Goal: Task Accomplishment & Management: Manage account settings

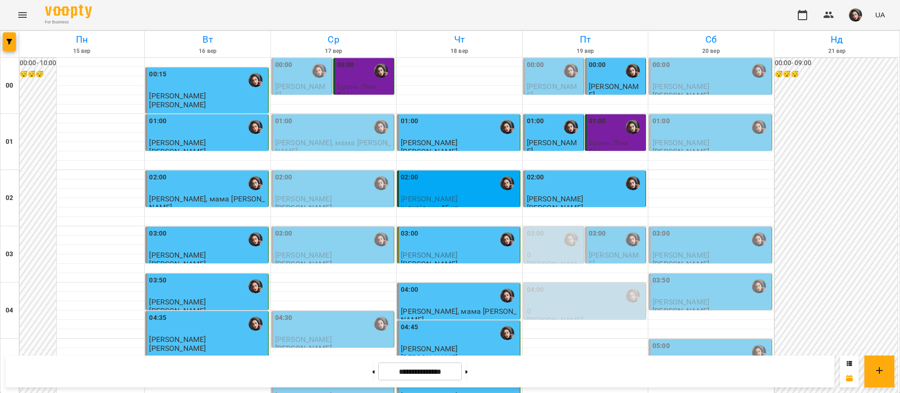
scroll to position [141, 0]
click at [221, 336] on p "[PERSON_NAME]" at bounding box center [207, 340] width 117 height 8
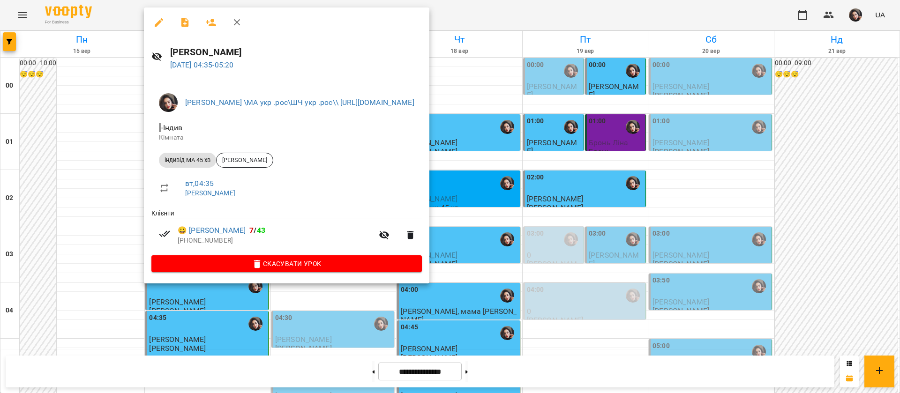
click at [558, 10] on div at bounding box center [450, 196] width 900 height 393
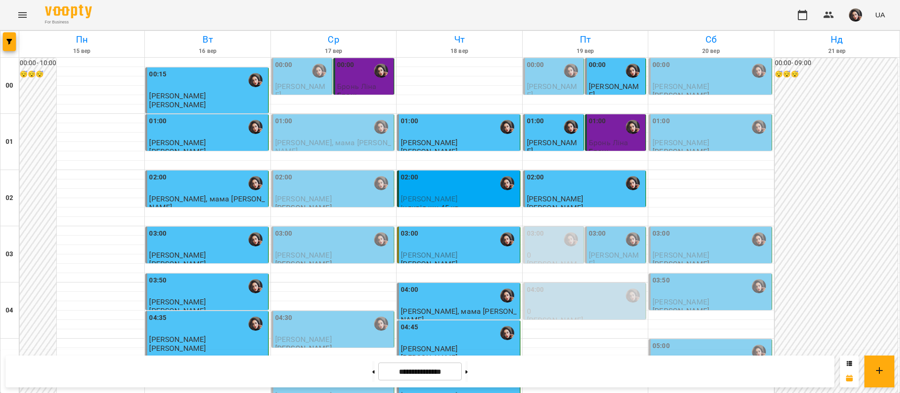
scroll to position [1056, 0]
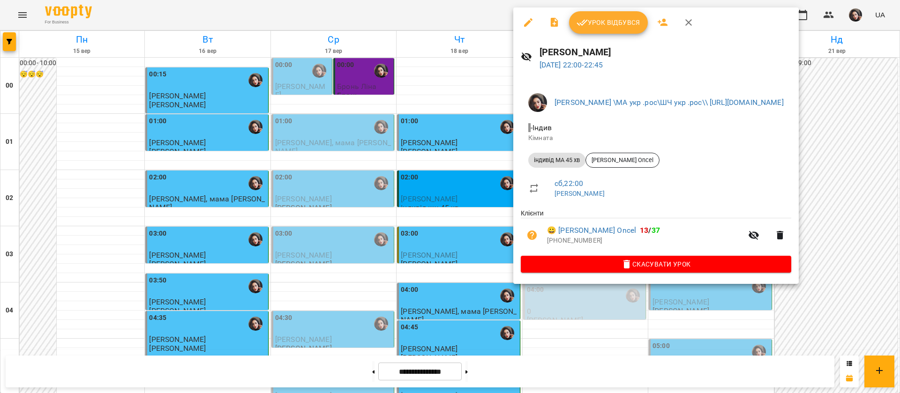
click at [439, 20] on div at bounding box center [450, 196] width 900 height 393
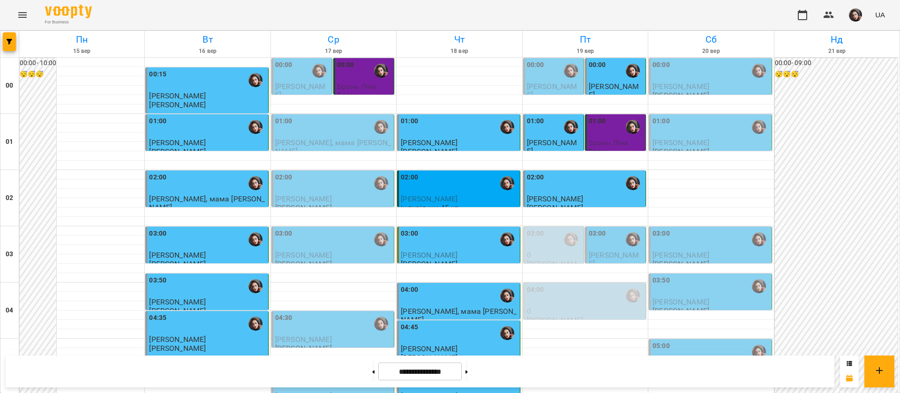
scroll to position [986, 0]
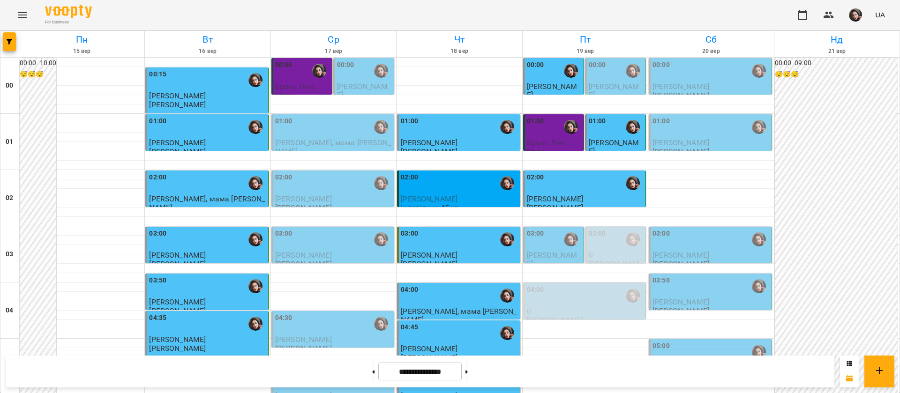
scroll to position [1056, 0]
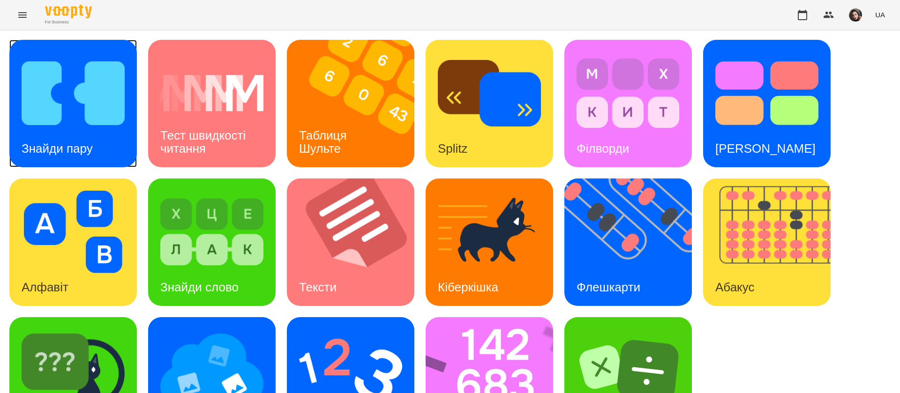
click at [83, 148] on h3 "Знайди пару" at bounding box center [57, 149] width 71 height 14
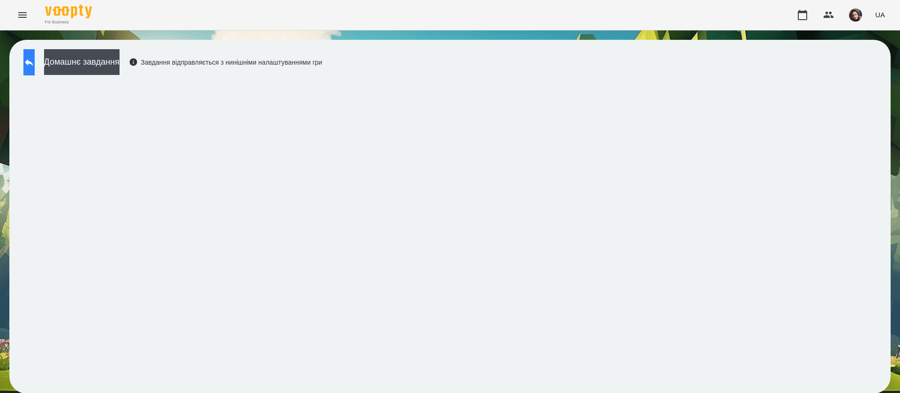
click at [35, 67] on button at bounding box center [28, 62] width 11 height 26
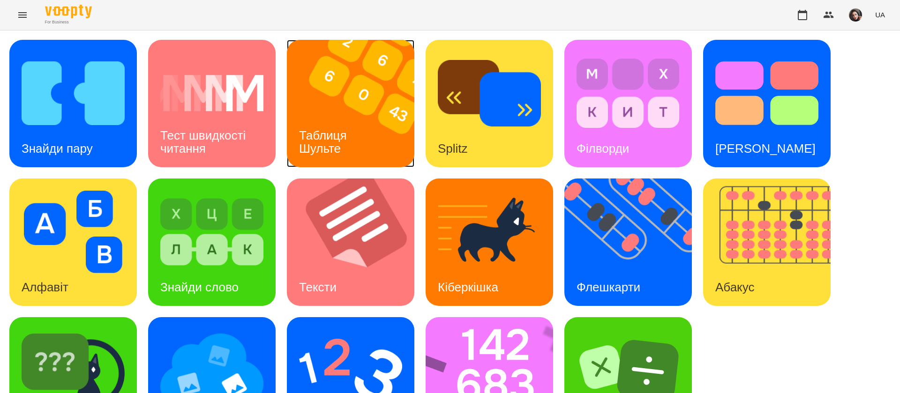
click at [326, 106] on img at bounding box center [356, 103] width 139 height 127
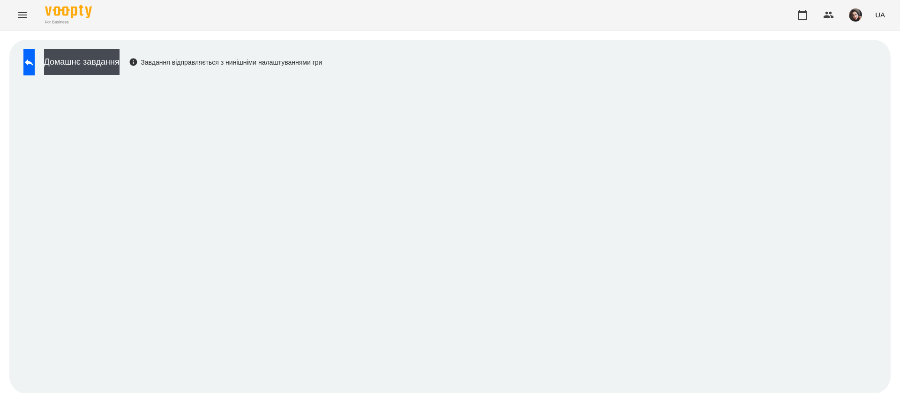
scroll to position [0, 0]
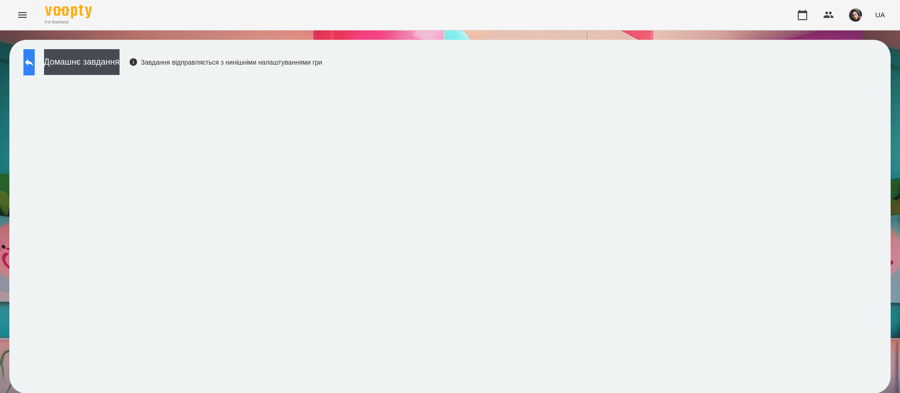
click at [33, 61] on icon at bounding box center [29, 62] width 8 height 7
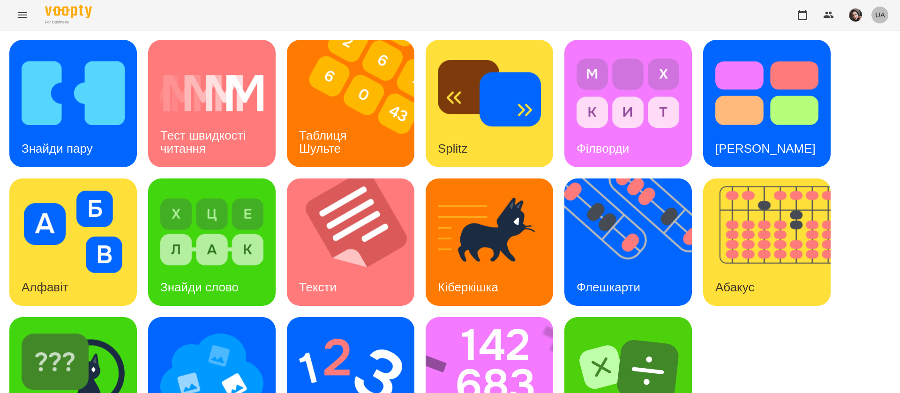
click at [887, 17] on button "UA" at bounding box center [879, 14] width 17 height 17
click at [852, 78] on div "Русский" at bounding box center [863, 69] width 48 height 17
click at [591, 269] on div "Флеш карты" at bounding box center [611, 287] width 94 height 37
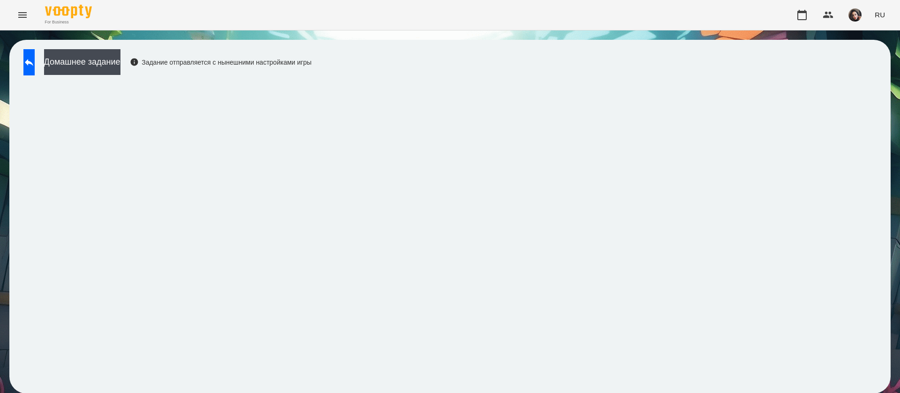
click at [811, 79] on div "Домашнее задание Задание отправляется с нынешними настройками игры" at bounding box center [449, 217] width 881 height 354
click at [35, 59] on button at bounding box center [28, 62] width 11 height 26
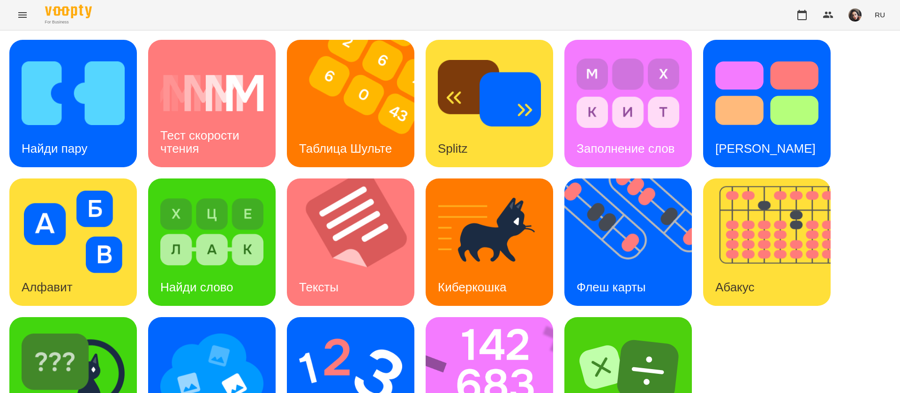
scroll to position [61, 0]
click at [457, 319] on img at bounding box center [496, 380] width 140 height 127
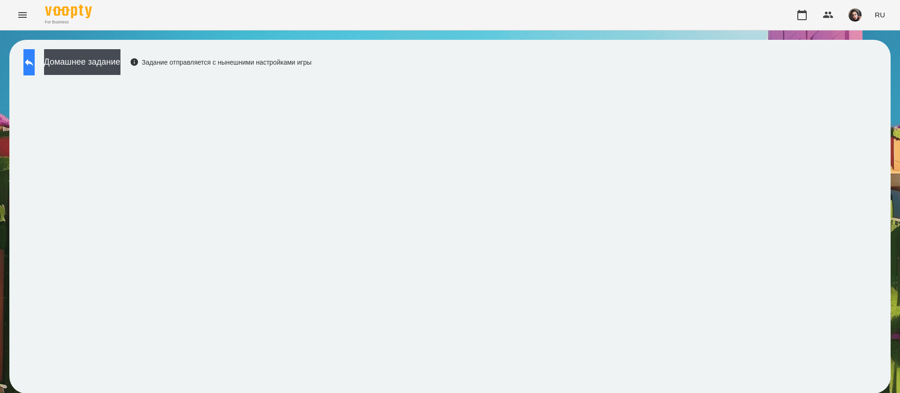
click at [35, 60] on icon at bounding box center [28, 62] width 11 height 11
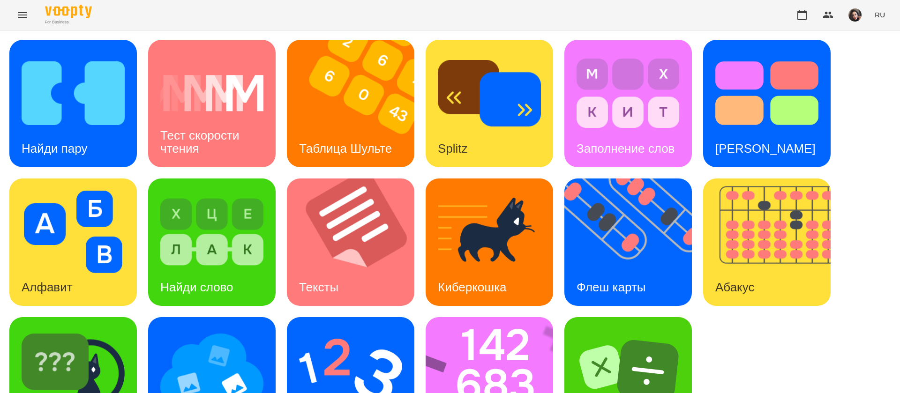
scroll to position [61, 0]
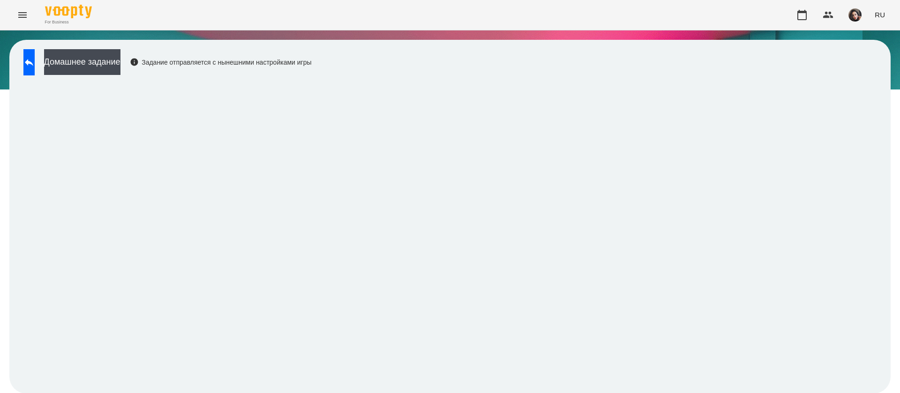
scroll to position [0, 0]
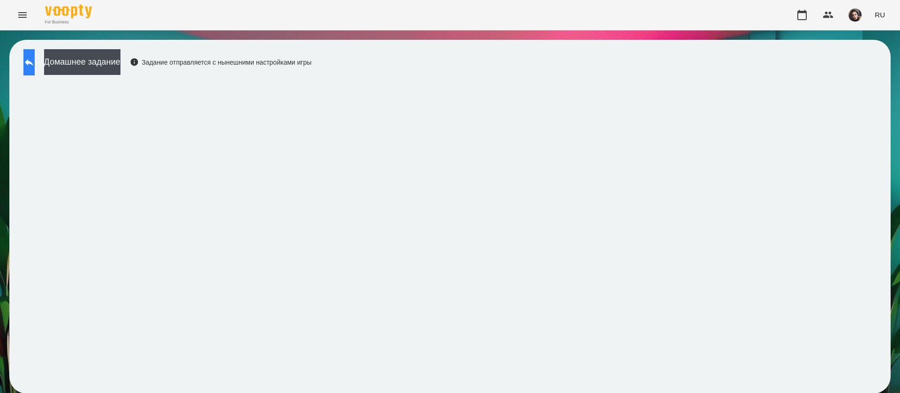
click at [35, 57] on icon at bounding box center [28, 62] width 11 height 11
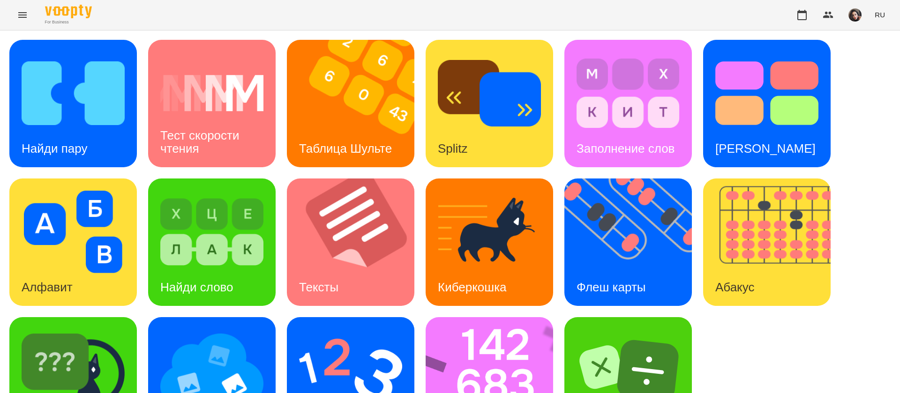
scroll to position [61, 0]
click at [217, 330] on img at bounding box center [211, 371] width 103 height 82
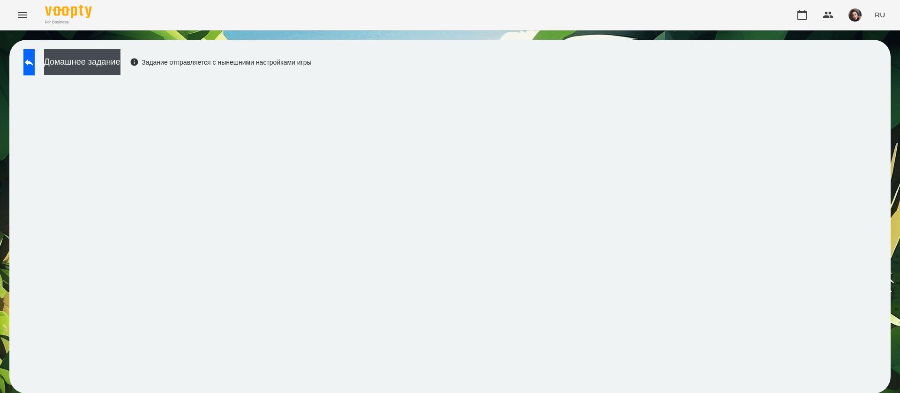
click at [429, 67] on div "Домашнее задание Задание отправляется с нынешними настройками игры" at bounding box center [449, 217] width 881 height 354
click at [35, 64] on icon at bounding box center [28, 62] width 11 height 11
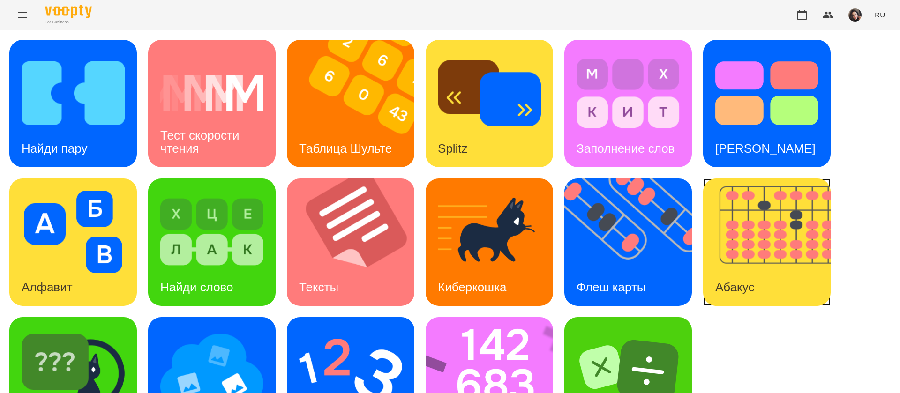
click at [786, 223] on img at bounding box center [772, 242] width 139 height 127
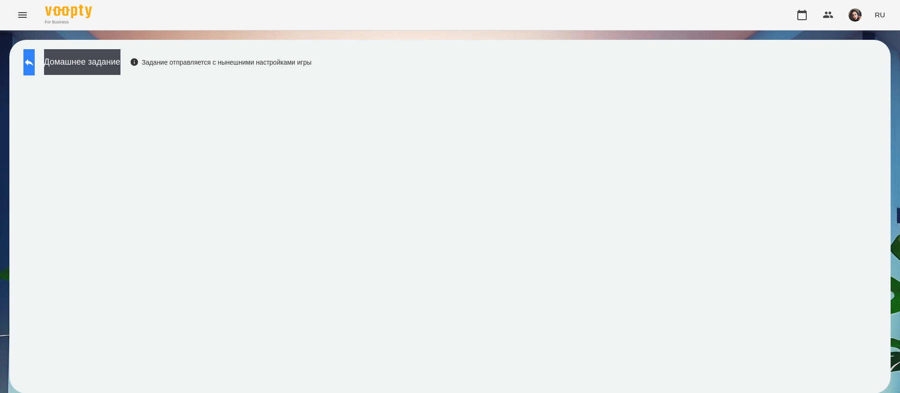
click at [33, 63] on icon at bounding box center [29, 62] width 8 height 7
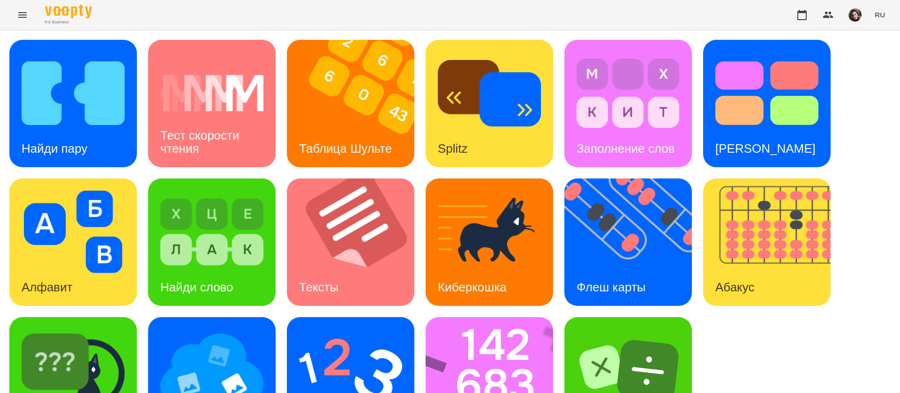
scroll to position [61, 0]
click at [75, 330] on img at bounding box center [73, 371] width 103 height 82
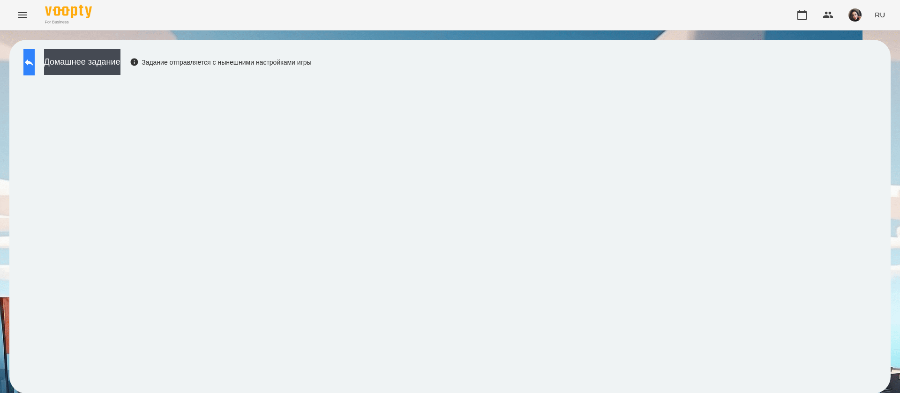
click at [35, 57] on icon at bounding box center [28, 62] width 11 height 11
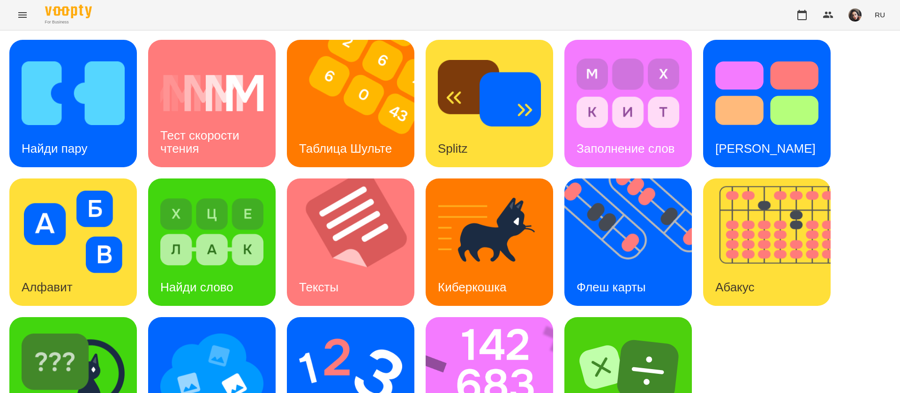
click at [879, 15] on span "RU" at bounding box center [880, 15] width 10 height 10
click at [864, 54] on div "Українська" at bounding box center [863, 53] width 48 height 17
click at [87, 143] on h3 "Знайди пару" at bounding box center [57, 149] width 71 height 14
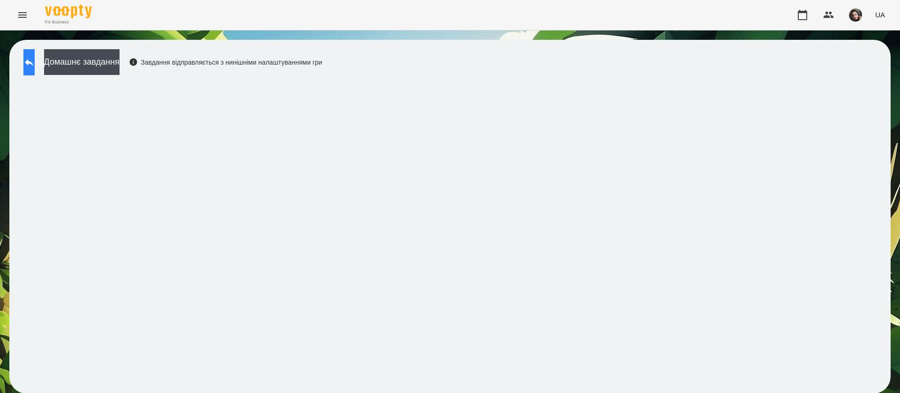
click at [35, 60] on icon at bounding box center [28, 62] width 11 height 11
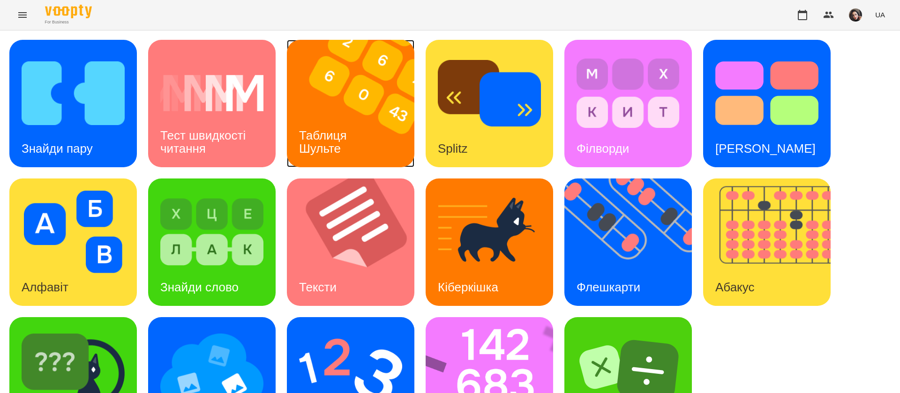
click at [371, 109] on img at bounding box center [356, 103] width 139 height 127
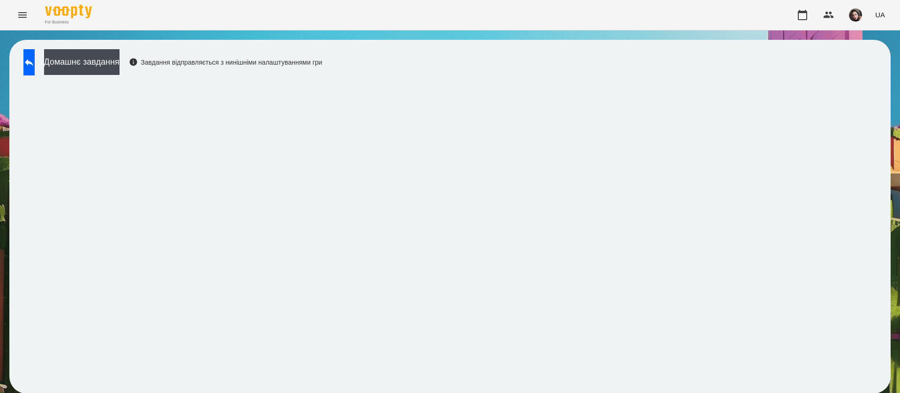
scroll to position [0, 0]
click at [35, 58] on icon at bounding box center [28, 62] width 11 height 11
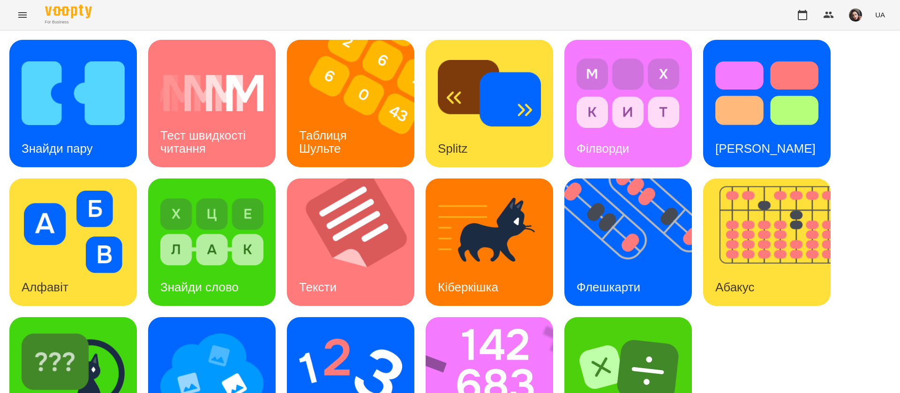
scroll to position [61, 0]
click at [611, 269] on div "Флешкарти" at bounding box center [608, 287] width 88 height 37
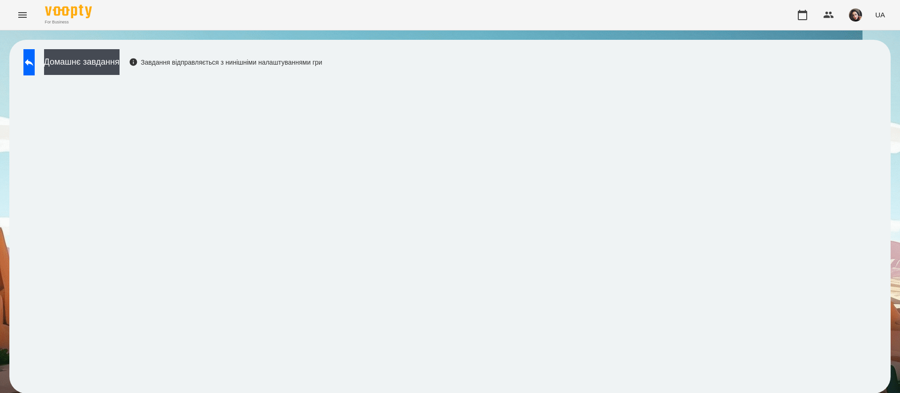
scroll to position [0, 0]
click at [34, 65] on icon at bounding box center [28, 62] width 11 height 11
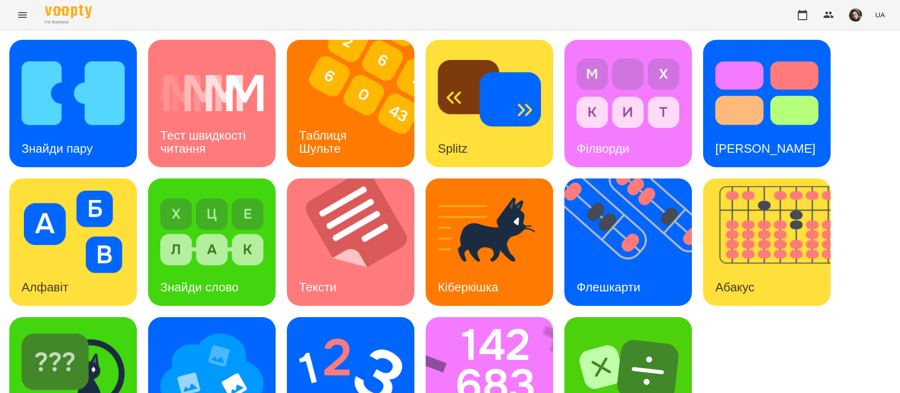
scroll to position [61, 0]
click at [333, 330] on img at bounding box center [350, 371] width 103 height 82
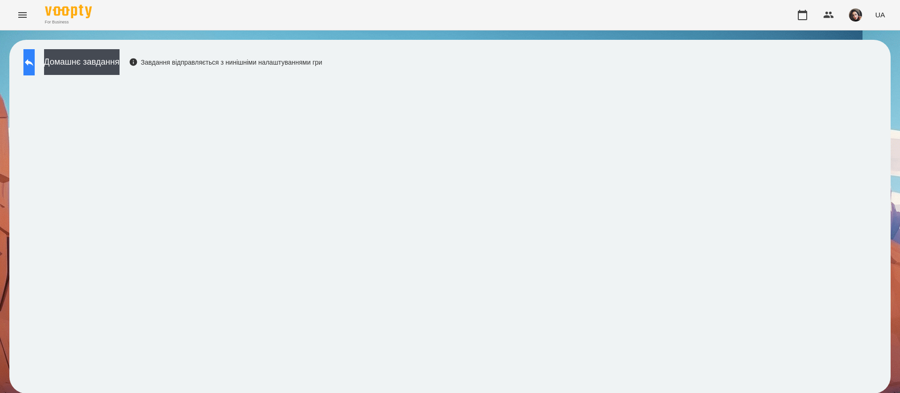
click at [35, 68] on button at bounding box center [28, 62] width 11 height 26
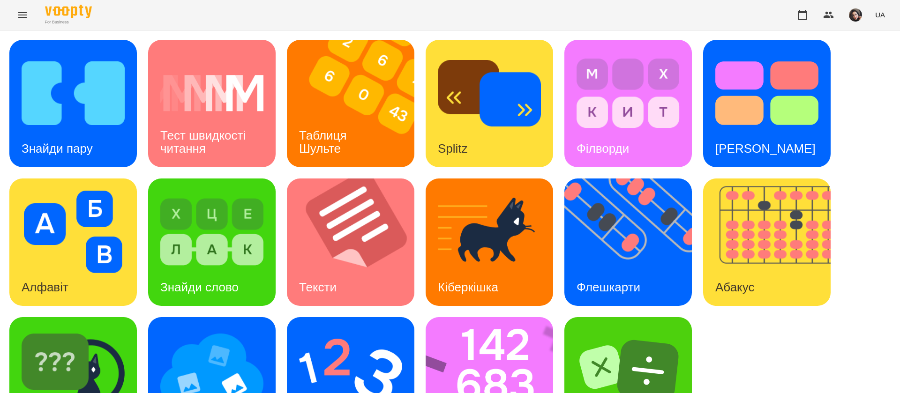
scroll to position [61, 0]
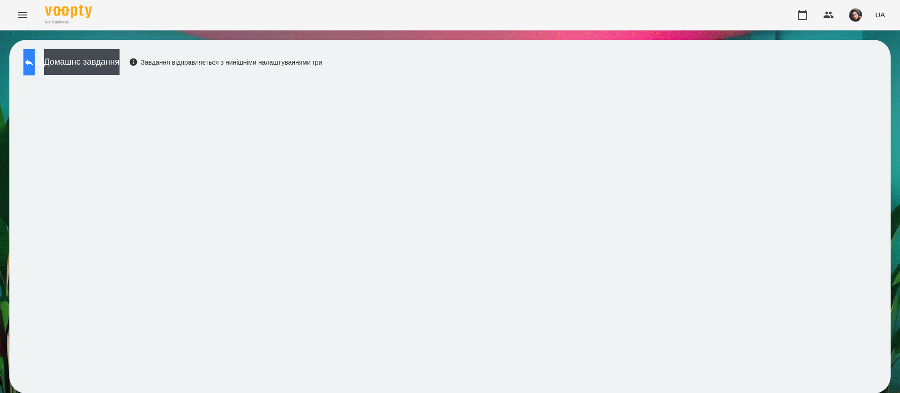
click at [29, 64] on button at bounding box center [28, 62] width 11 height 26
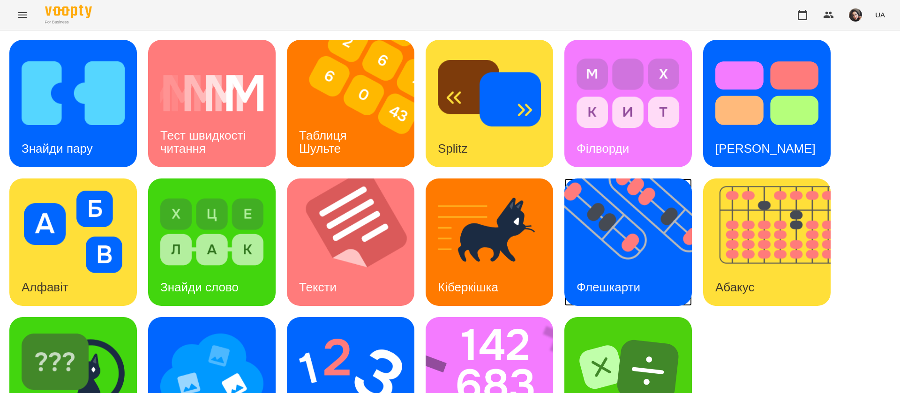
click at [601, 260] on img at bounding box center [633, 242] width 139 height 127
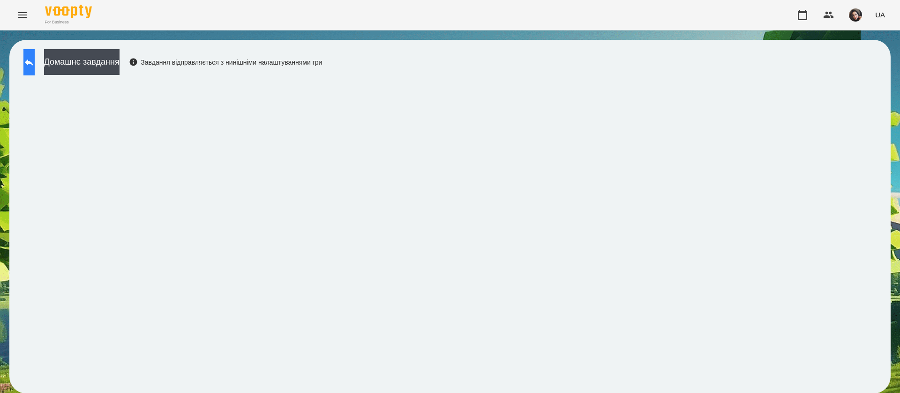
click at [29, 66] on button at bounding box center [28, 62] width 11 height 26
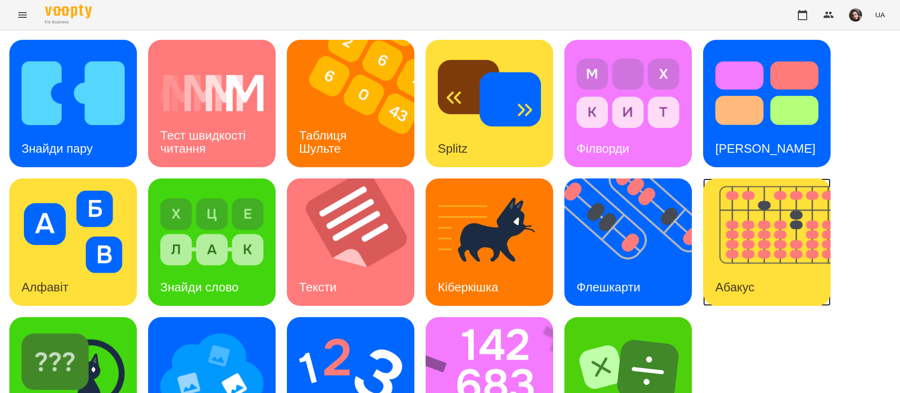
click at [810, 243] on img at bounding box center [772, 242] width 139 height 127
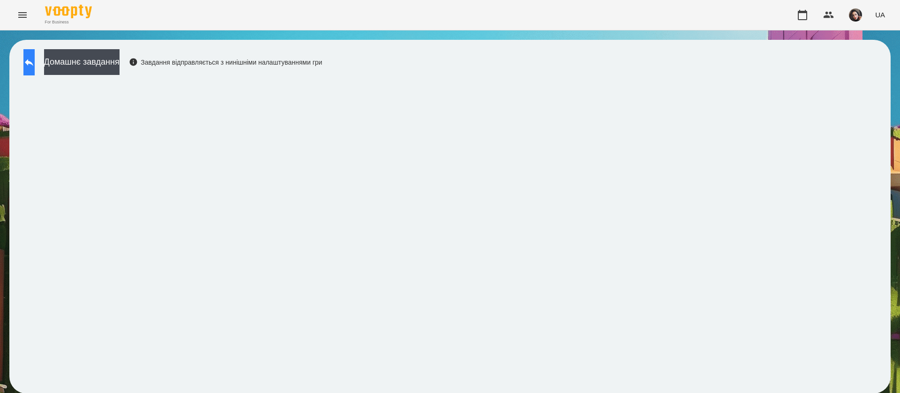
click at [35, 65] on button at bounding box center [28, 62] width 11 height 26
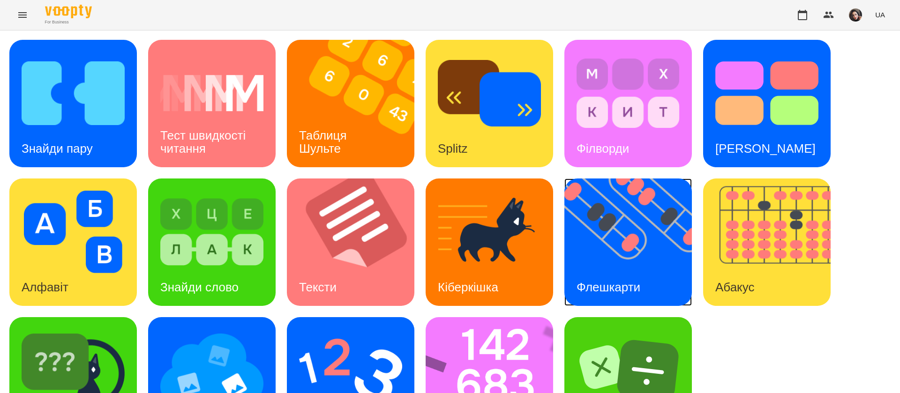
click at [651, 255] on img at bounding box center [633, 242] width 139 height 127
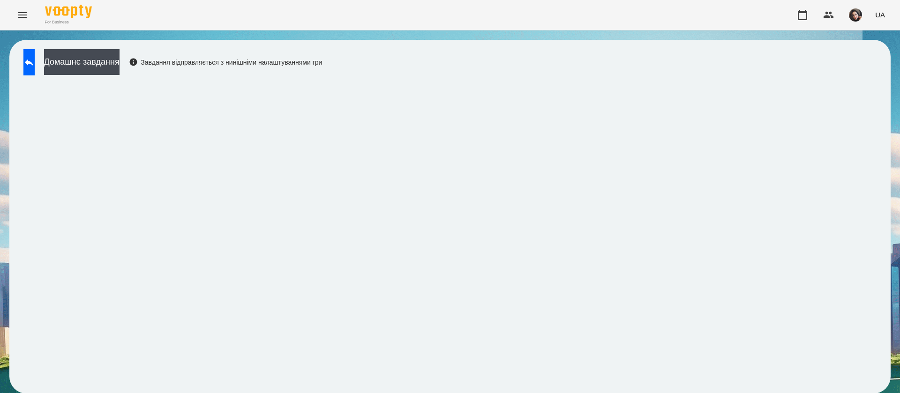
drag, startPoint x: 32, startPoint y: 51, endPoint x: 291, endPoint y: 4, distance: 262.5
click at [33, 51] on button at bounding box center [28, 62] width 11 height 26
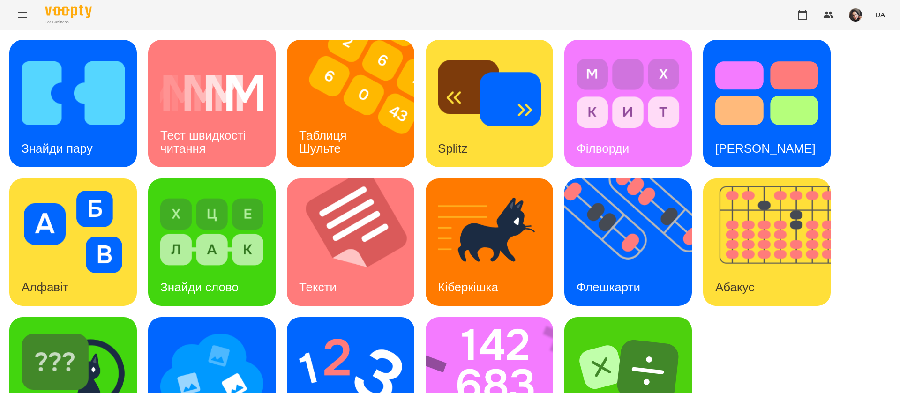
scroll to position [61, 0]
click at [511, 317] on img at bounding box center [496, 380] width 140 height 127
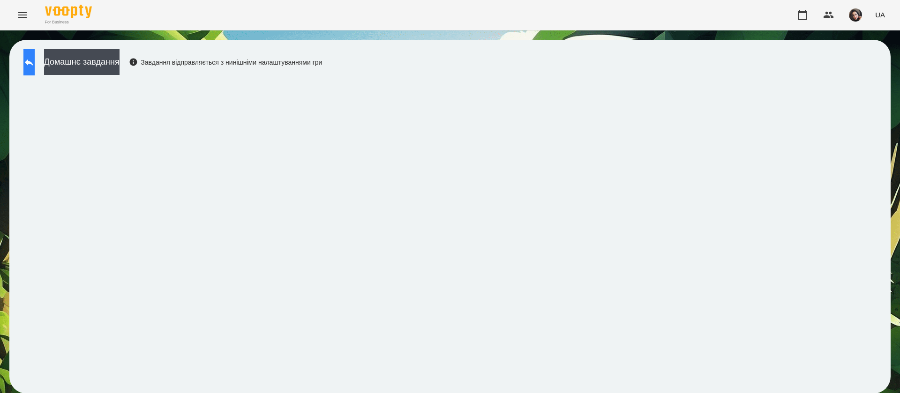
click at [35, 66] on icon at bounding box center [28, 62] width 11 height 11
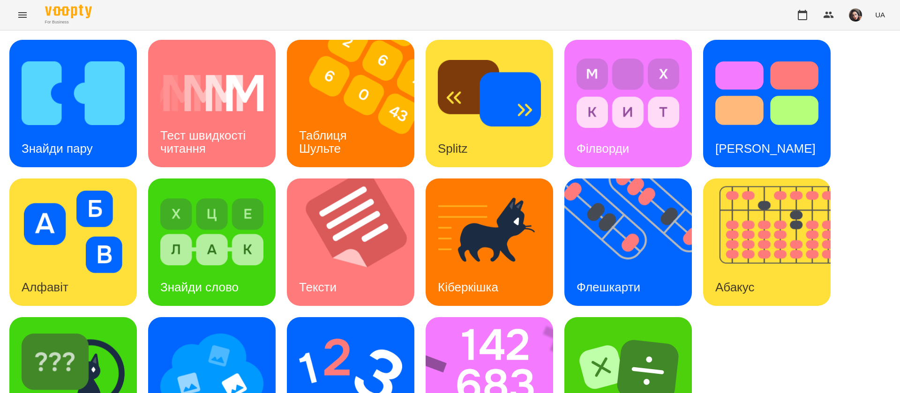
scroll to position [61, 0]
click at [121, 330] on img at bounding box center [73, 371] width 103 height 82
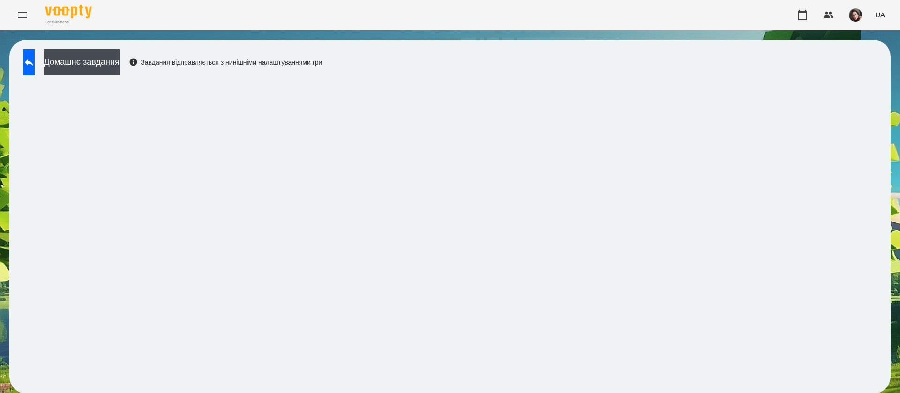
scroll to position [0, 0]
click at [28, 61] on button at bounding box center [28, 62] width 11 height 26
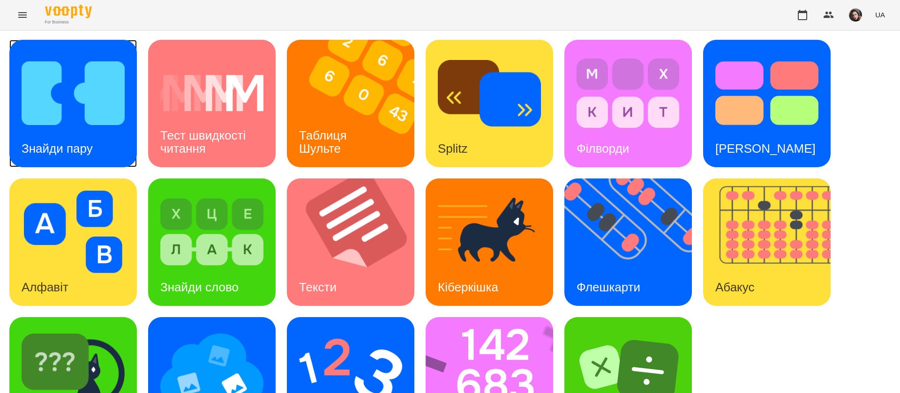
click at [135, 75] on div "Знайди пару" at bounding box center [72, 103] width 127 height 127
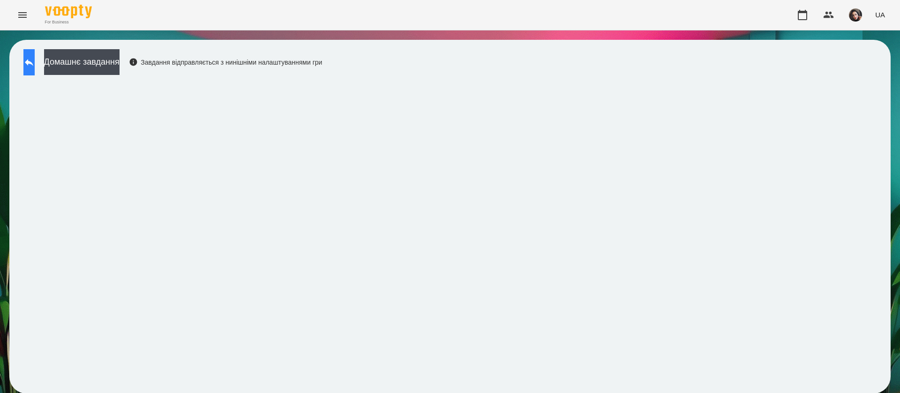
click at [33, 68] on button at bounding box center [28, 62] width 11 height 26
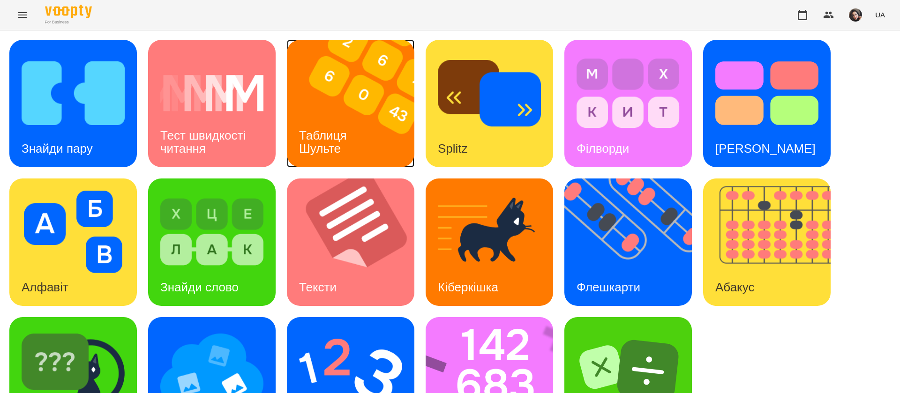
click at [312, 135] on h3 "Таблиця Шульте" at bounding box center [324, 141] width 51 height 27
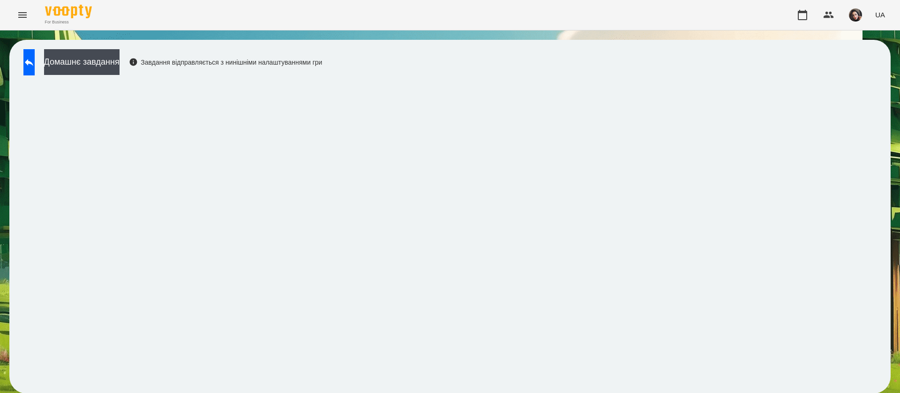
scroll to position [0, 0]
click at [34, 60] on icon at bounding box center [28, 62] width 11 height 11
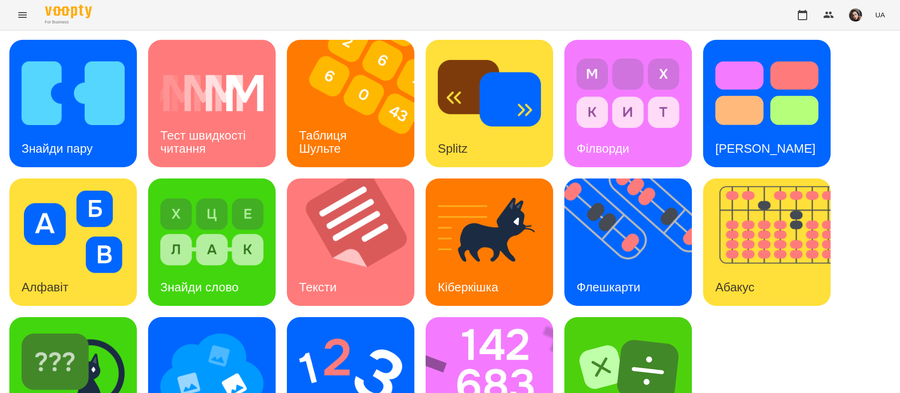
click at [871, 17] on div "UA" at bounding box center [839, 15] width 97 height 24
click at [882, 19] on span "UA" at bounding box center [880, 15] width 10 height 10
click at [873, 76] on div "Русский" at bounding box center [863, 69] width 48 height 17
click at [634, 217] on img at bounding box center [633, 242] width 139 height 127
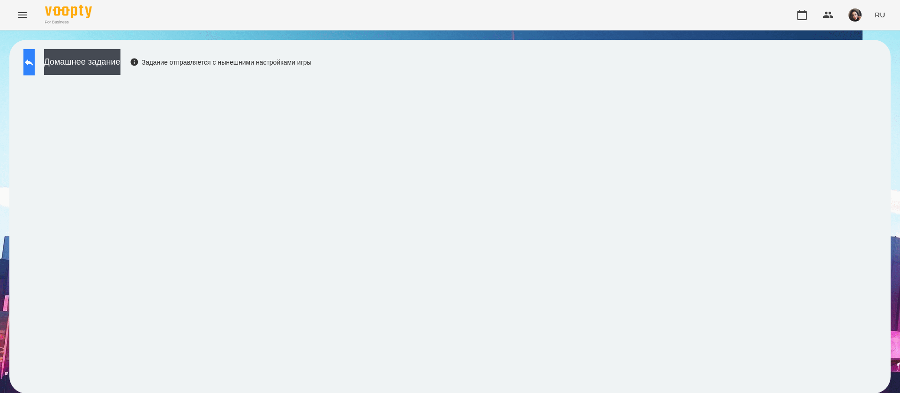
click at [35, 54] on button at bounding box center [28, 62] width 11 height 26
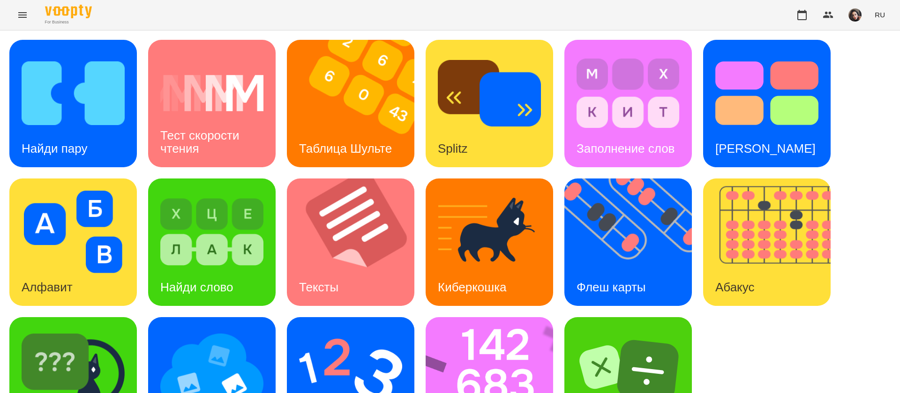
scroll to position [61, 0]
drag, startPoint x: 144, startPoint y: 279, endPoint x: 140, endPoint y: 276, distance: 5.3
click at [140, 277] on div "Найди пару Тест скорости чтения Таблица Шульте Splitz Заполнение слов Тест Стру…" at bounding box center [449, 242] width 881 height 405
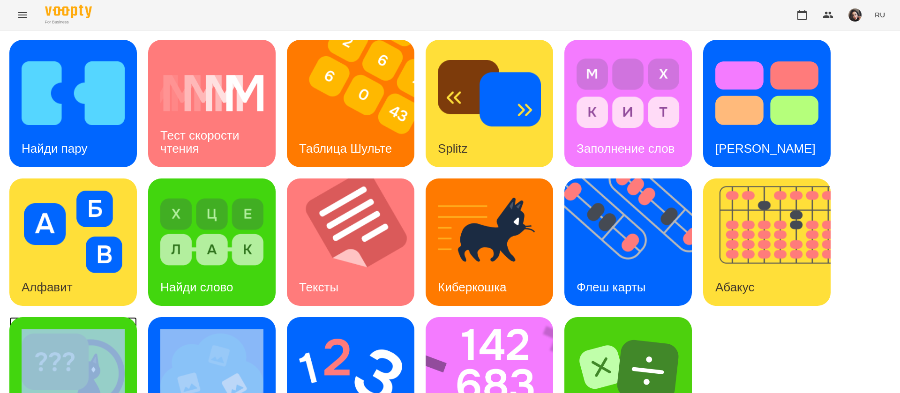
click at [126, 317] on div "Найди Киберкошку" at bounding box center [72, 380] width 127 height 127
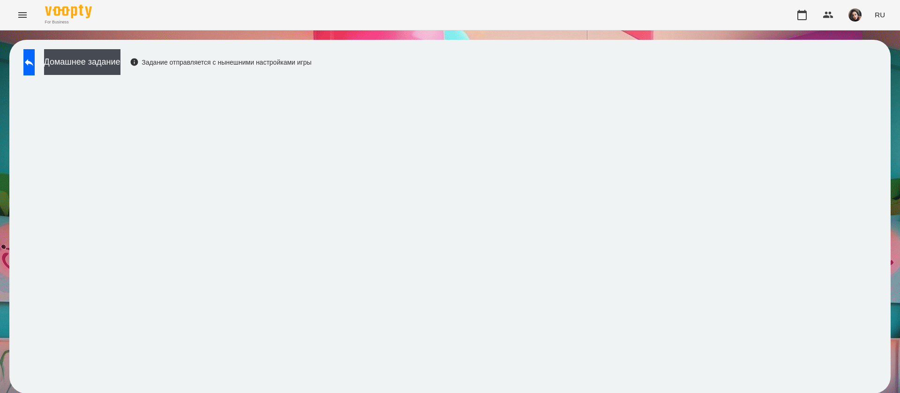
scroll to position [0, 0]
click at [878, 12] on span "RU" at bounding box center [880, 15] width 10 height 10
click at [876, 54] on div "Українська" at bounding box center [863, 53] width 48 height 17
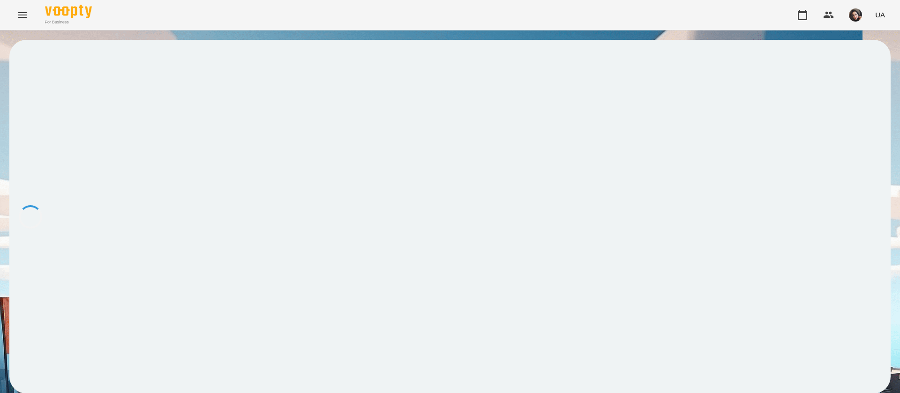
scroll to position [0, 0]
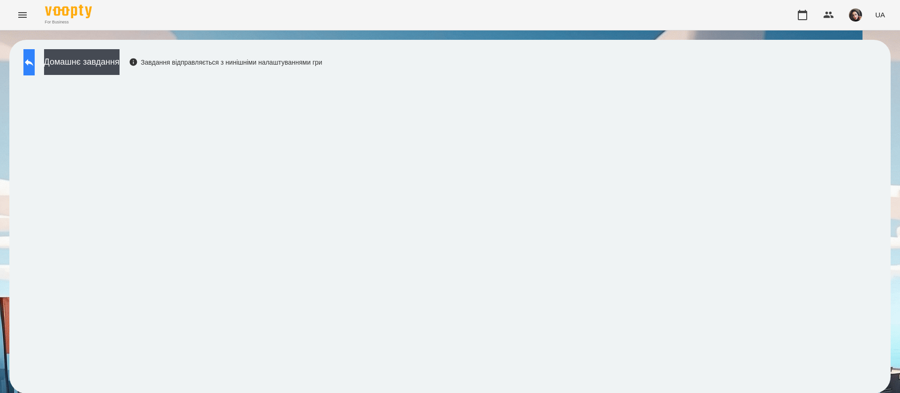
click at [35, 69] on button at bounding box center [28, 62] width 11 height 26
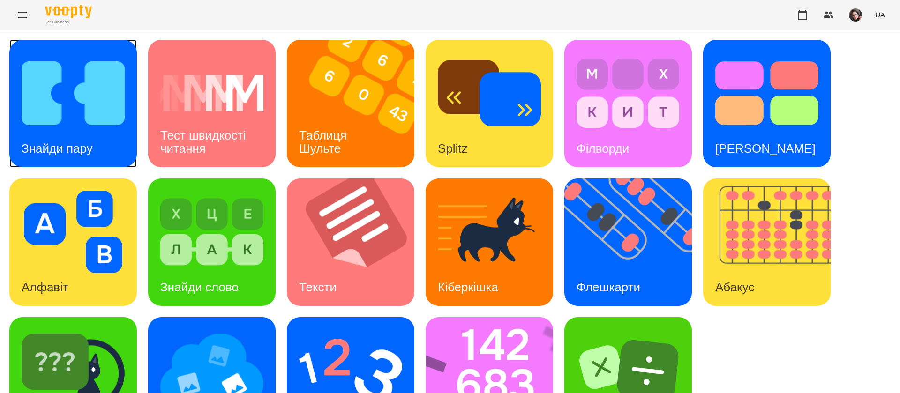
click at [95, 121] on img at bounding box center [73, 93] width 103 height 82
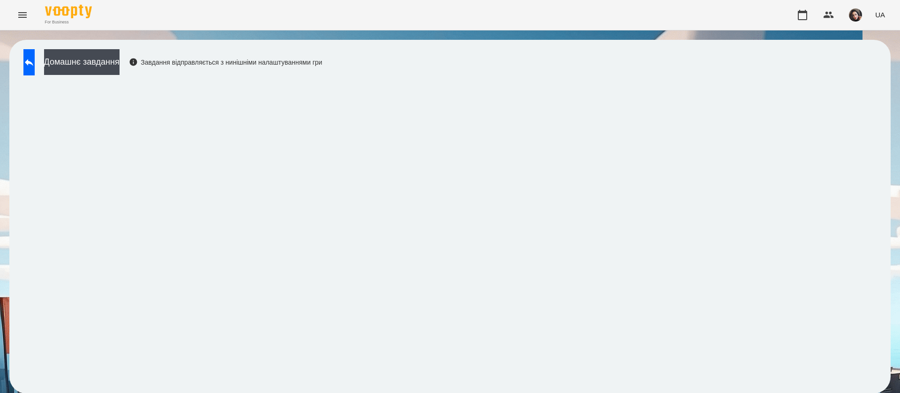
scroll to position [0, 0]
click at [35, 57] on button at bounding box center [28, 62] width 11 height 26
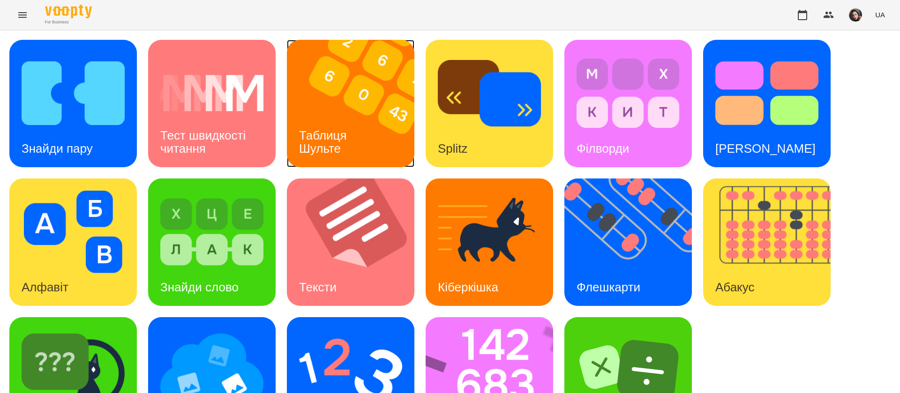
click at [345, 105] on img at bounding box center [356, 103] width 139 height 127
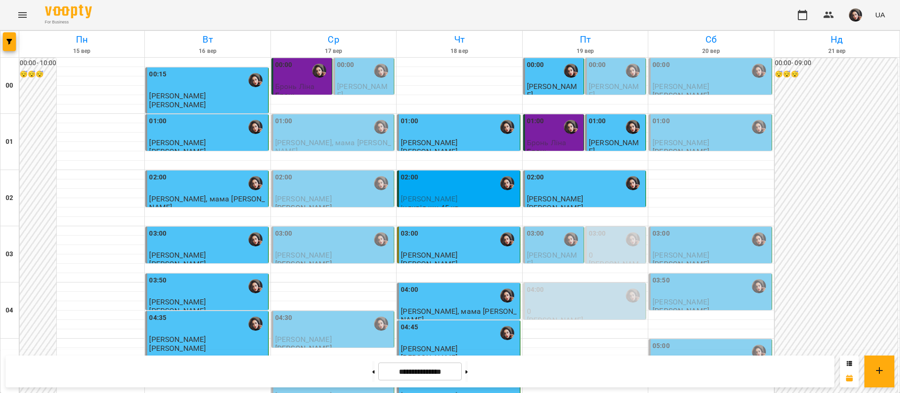
scroll to position [775, 0]
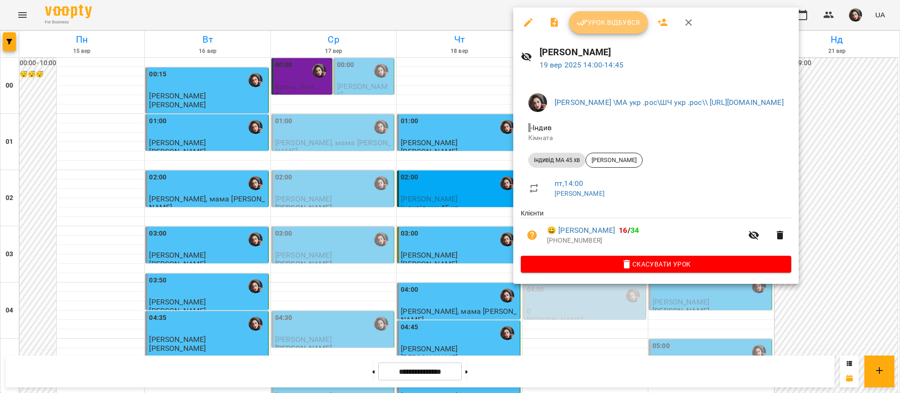
click at [592, 27] on span "Урок відбувся" at bounding box center [609, 22] width 64 height 11
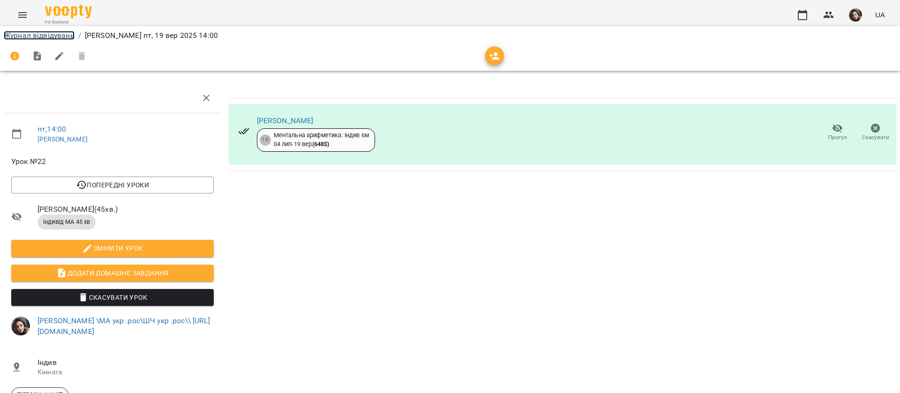
click at [34, 37] on link "Журнал відвідувань" at bounding box center [39, 35] width 71 height 9
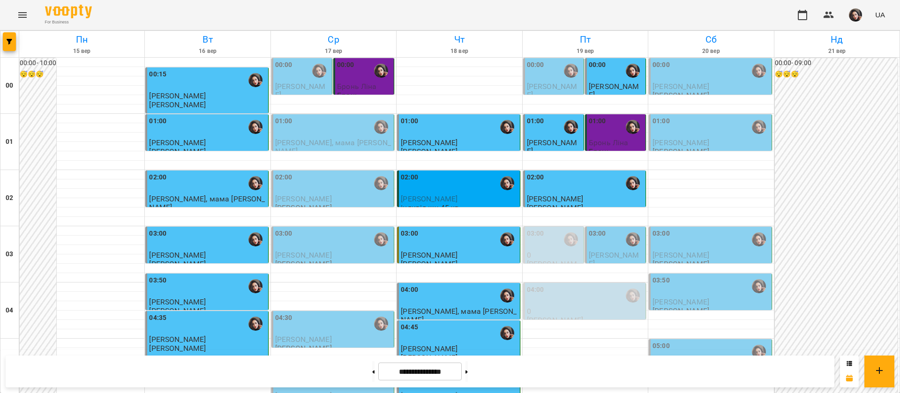
scroll to position [773, 0]
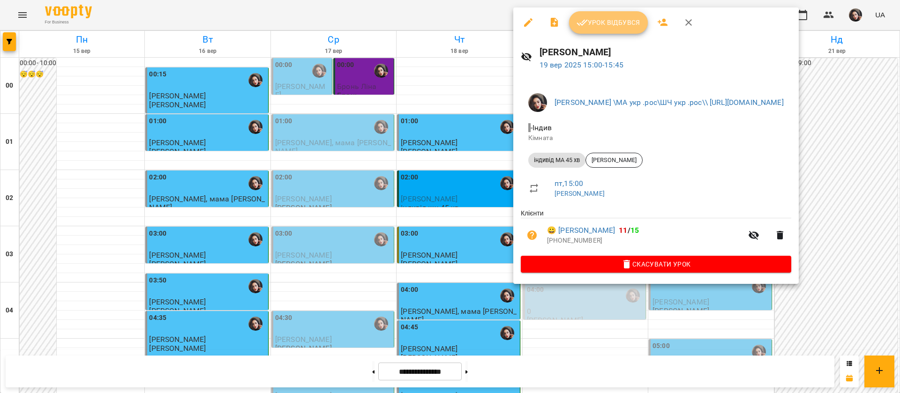
click at [613, 26] on span "Урок відбувся" at bounding box center [609, 22] width 64 height 11
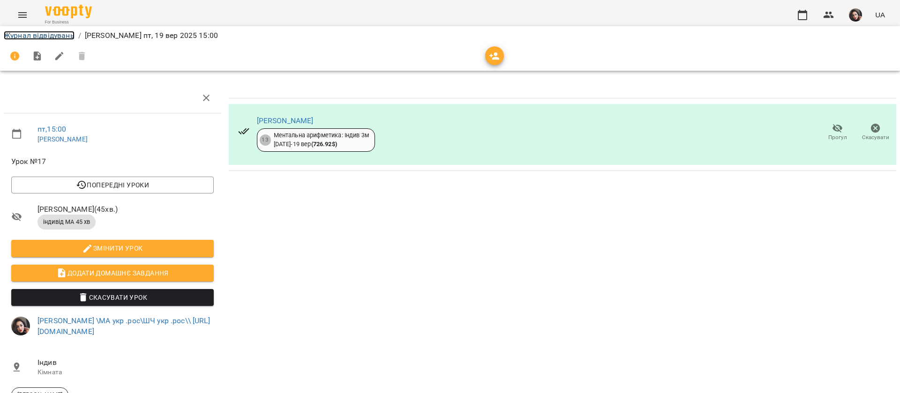
click at [32, 38] on link "Журнал відвідувань" at bounding box center [39, 35] width 71 height 9
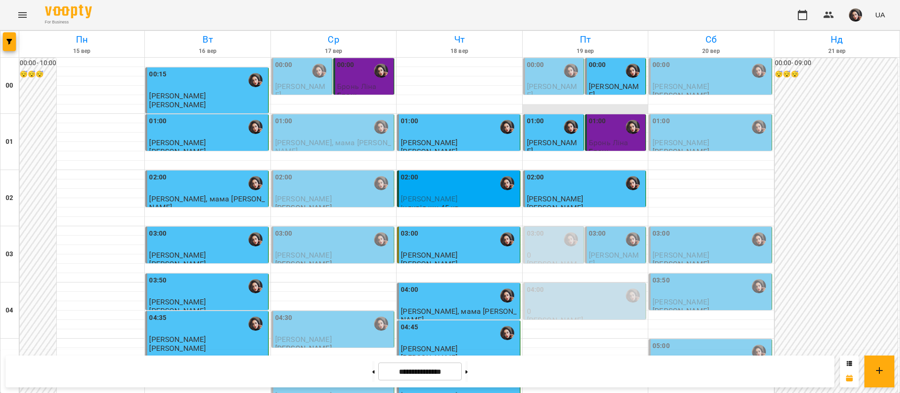
scroll to position [773, 0]
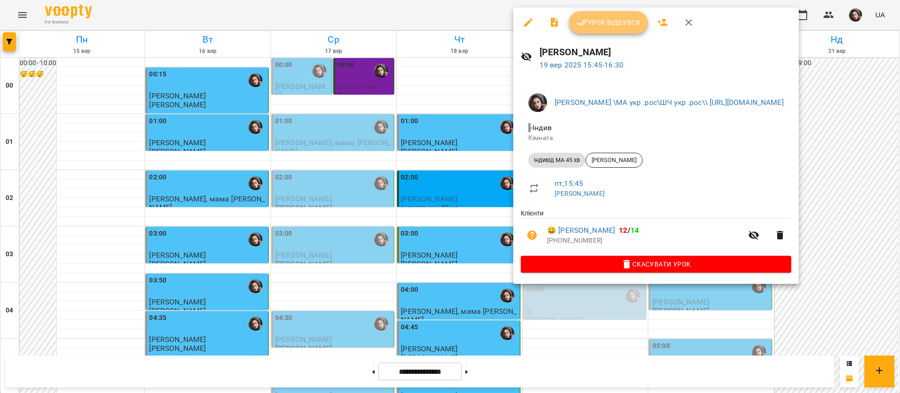
click at [600, 20] on span "Урок відбувся" at bounding box center [609, 22] width 64 height 11
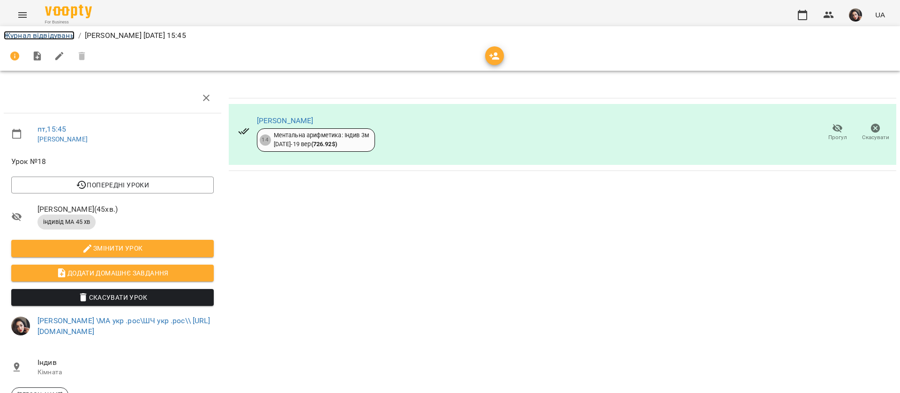
click at [27, 36] on link "Журнал відвідувань" at bounding box center [39, 35] width 71 height 9
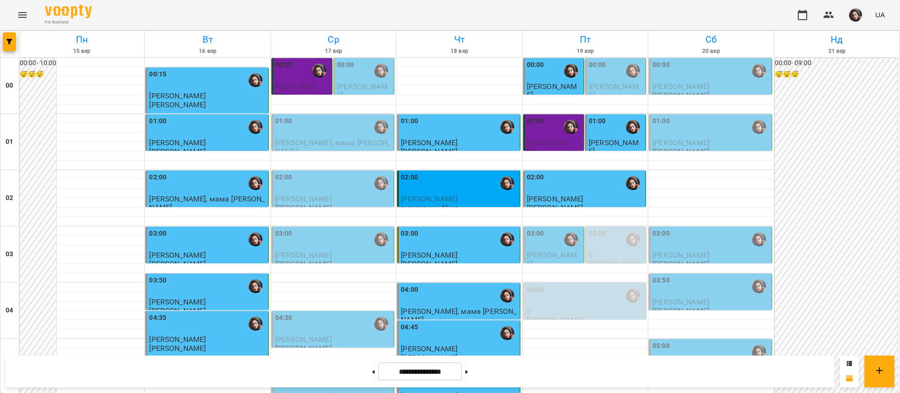
scroll to position [1056, 0]
click at [22, 13] on icon "Menu" at bounding box center [22, 14] width 11 height 11
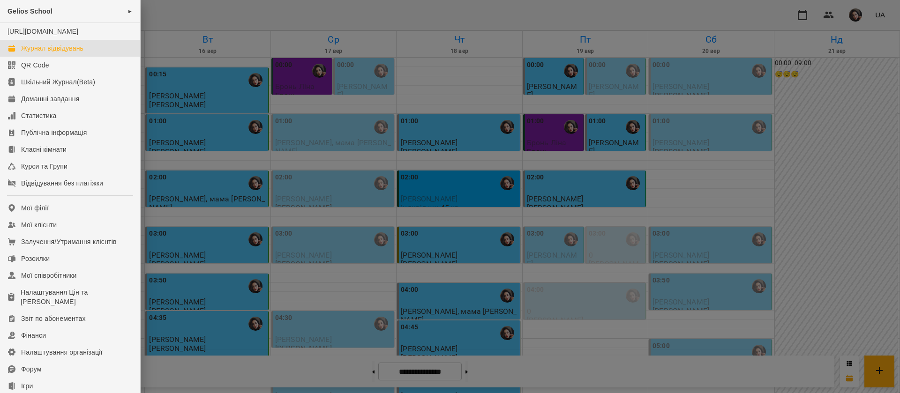
click at [175, 11] on div at bounding box center [450, 196] width 900 height 393
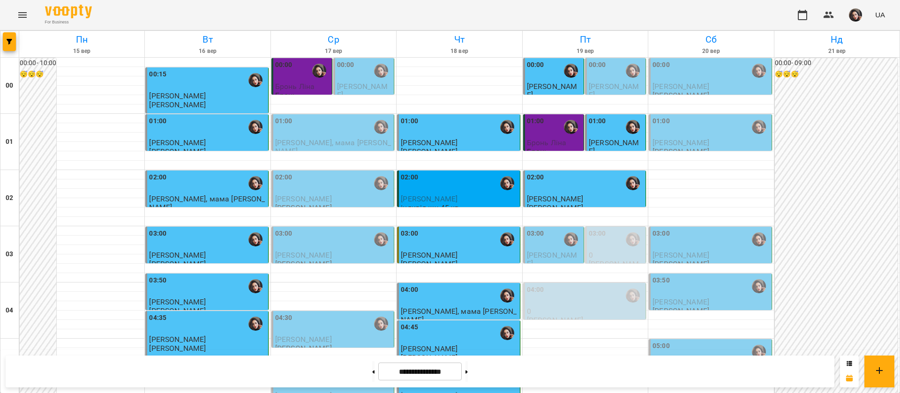
click at [579, 15] on div "For Business UA" at bounding box center [450, 15] width 900 height 30
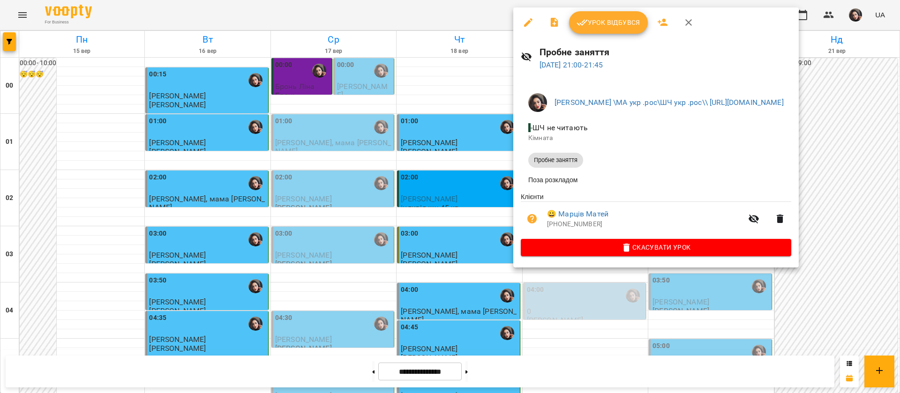
click at [458, 23] on div at bounding box center [450, 196] width 900 height 393
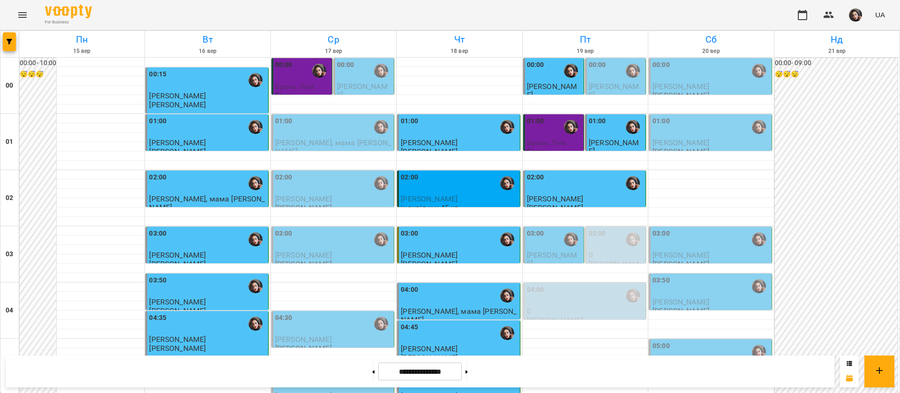
scroll to position [916, 0]
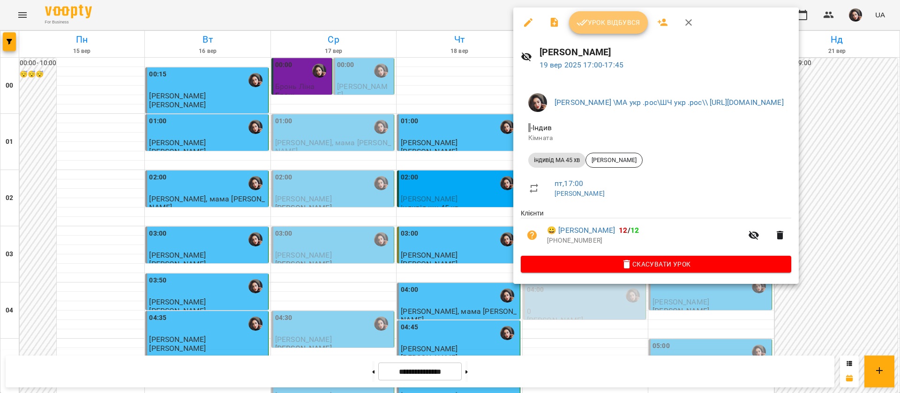
click at [609, 24] on span "Урок відбувся" at bounding box center [609, 22] width 64 height 11
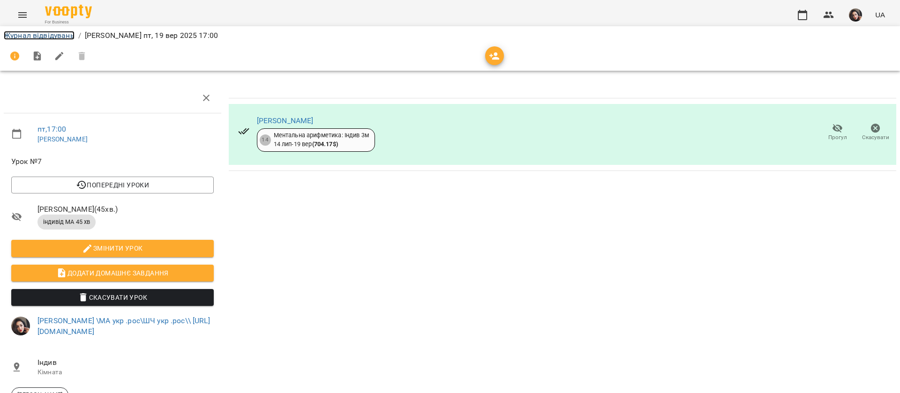
click at [50, 33] on link "Журнал відвідувань" at bounding box center [39, 35] width 71 height 9
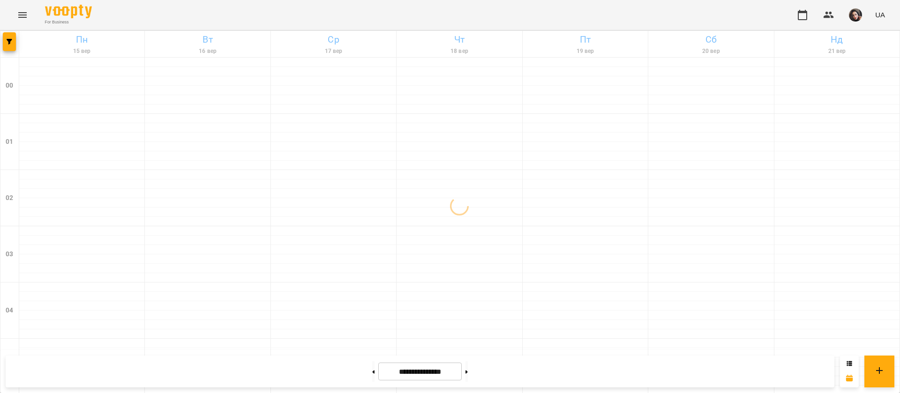
click at [24, 13] on icon "Menu" at bounding box center [22, 14] width 11 height 11
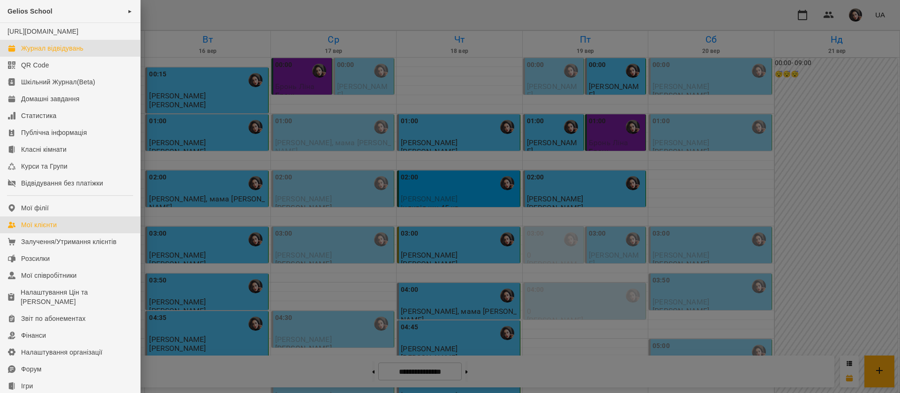
click at [45, 230] on div "Мої клієнти" at bounding box center [39, 224] width 36 height 9
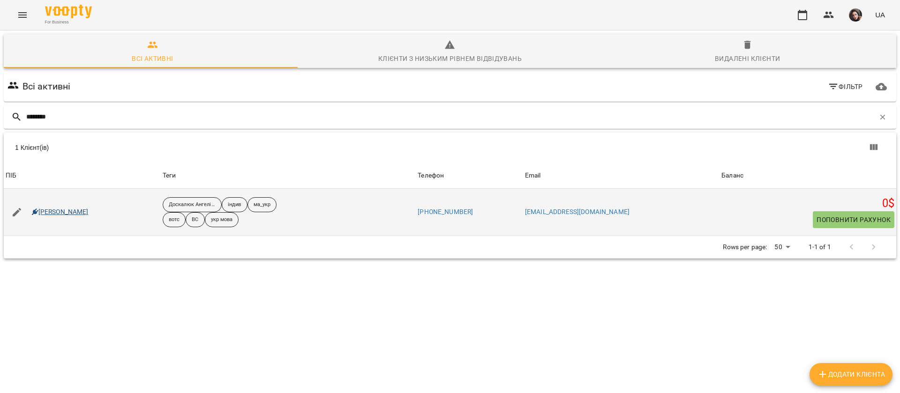
type input "********"
click at [65, 215] on link "Адам Обрезков" at bounding box center [60, 212] width 57 height 9
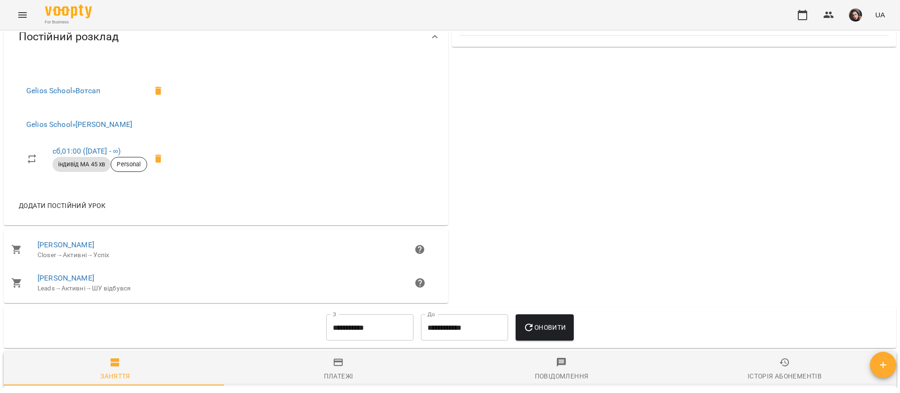
scroll to position [380, 0]
